Goal: Find specific page/section: Find specific page/section

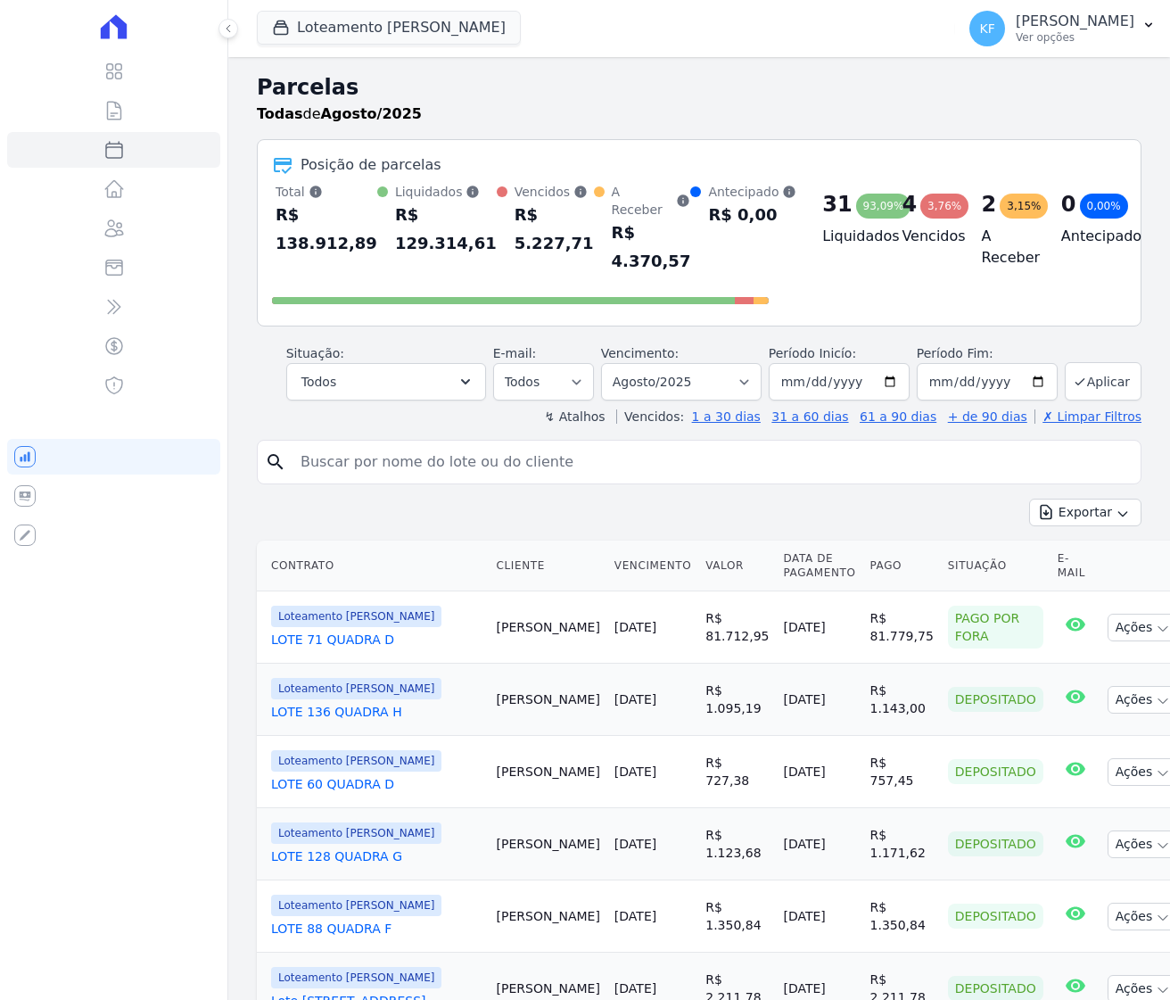
select select
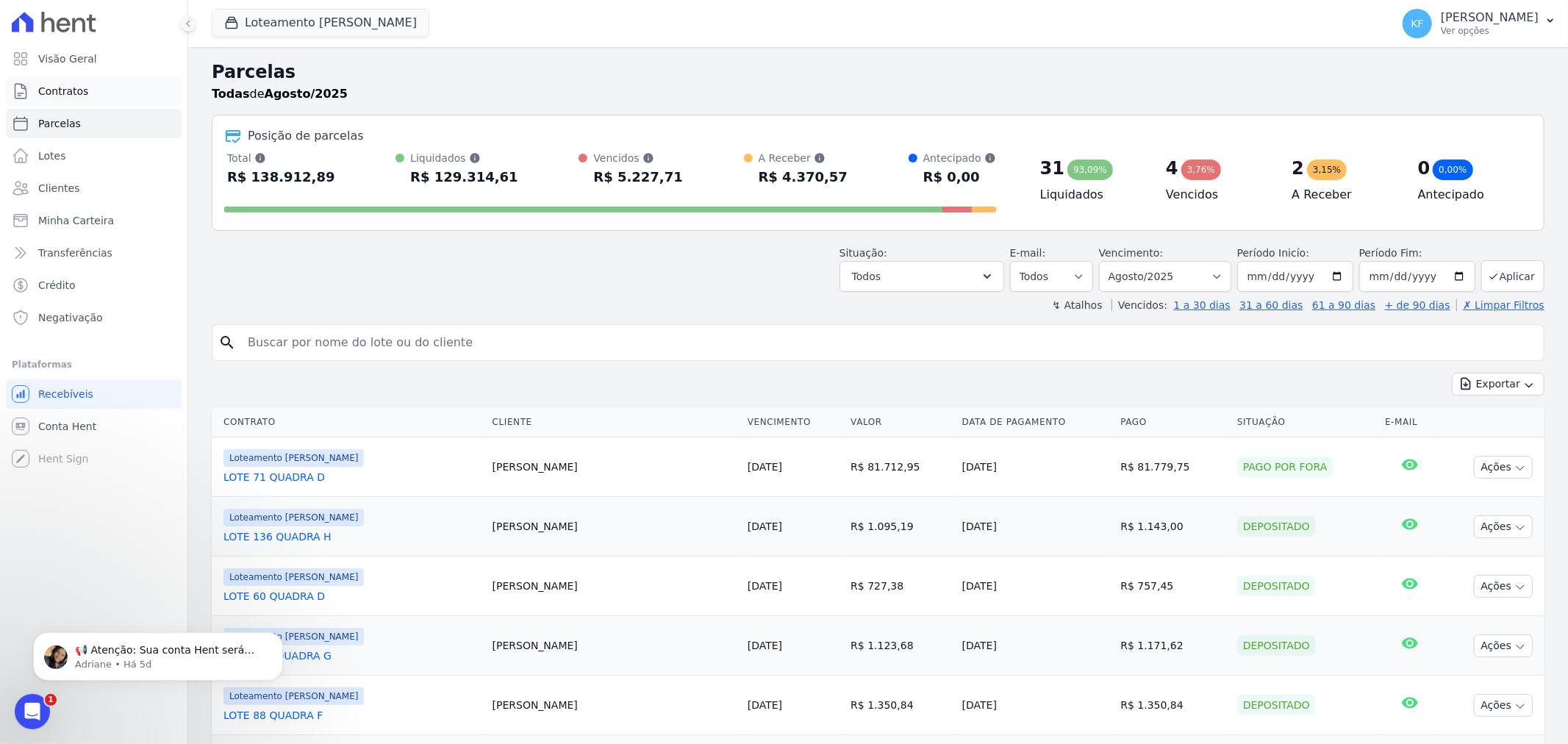
click at [47, 92] on span "Contratos" at bounding box center [63, 92] width 50 height 15
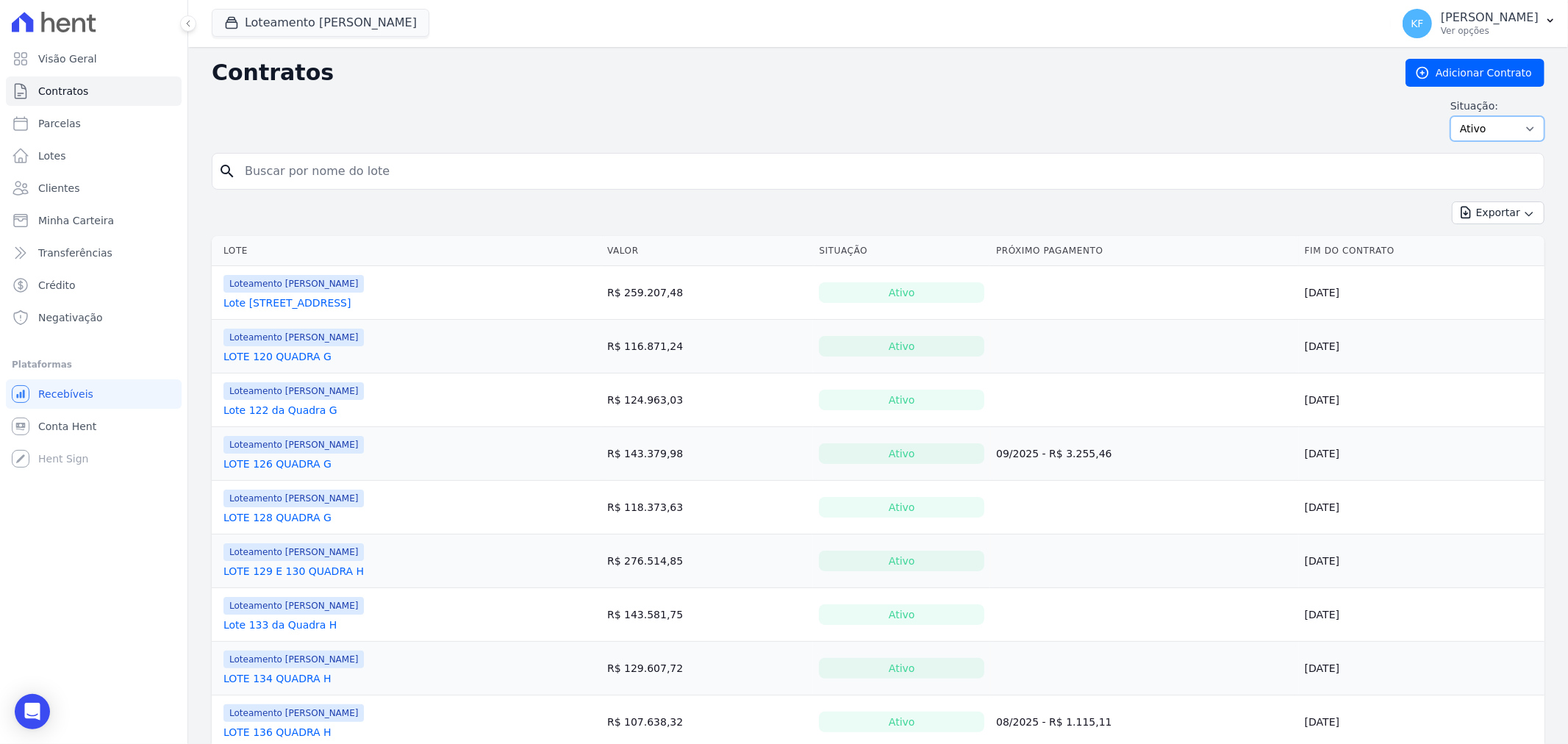
click at [964, 123] on select "Ativo Todos Pausado Distratado Rascunho Expirado Encerrado" at bounding box center [1497, 129] width 94 height 25
select select "draft"
click at [964, 116] on select "Ativo Todos Pausado Distratado Rascunho Expirado Encerrado" at bounding box center [1497, 129] width 94 height 25
